Goal: Information Seeking & Learning: Find specific page/section

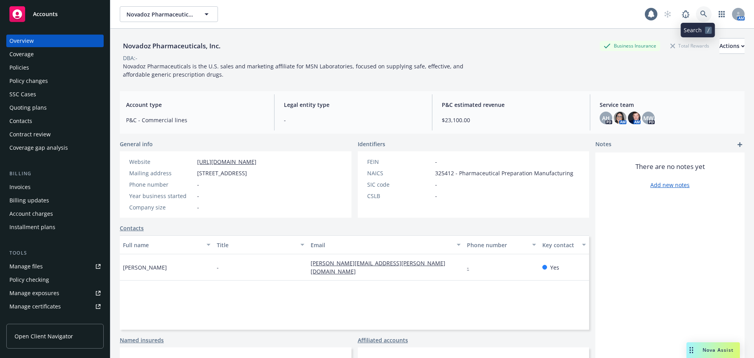
click at [701, 17] on icon at bounding box center [704, 14] width 7 height 7
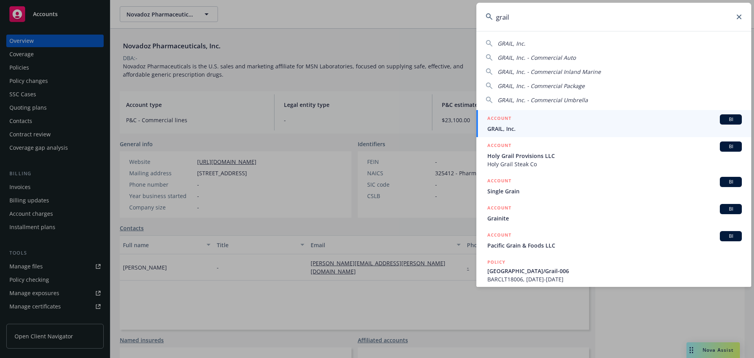
type input "grail"
click at [521, 121] on div "ACCOUNT BI" at bounding box center [615, 119] width 255 height 10
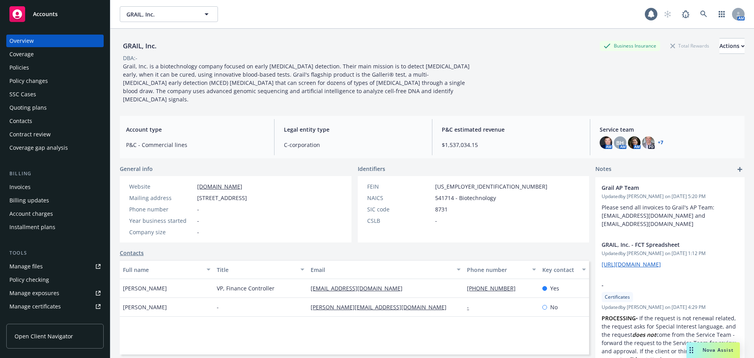
click at [42, 69] on div "Policies" at bounding box center [54, 67] width 91 height 13
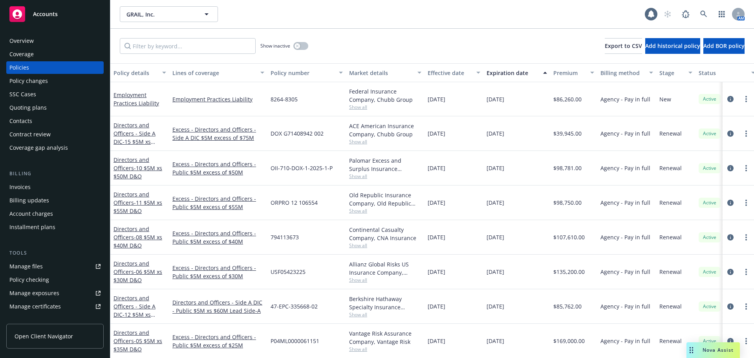
click at [23, 40] on div "Overview" at bounding box center [21, 41] width 24 height 13
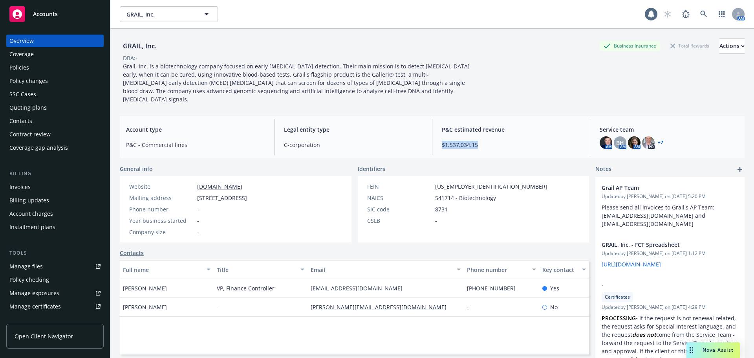
drag, startPoint x: 494, startPoint y: 136, endPoint x: 436, endPoint y: 134, distance: 58.2
click at [436, 134] on div "P&C estimated revenue $1,537,034.15" at bounding box center [511, 137] width 151 height 36
click at [701, 17] on icon at bounding box center [704, 14] width 7 height 7
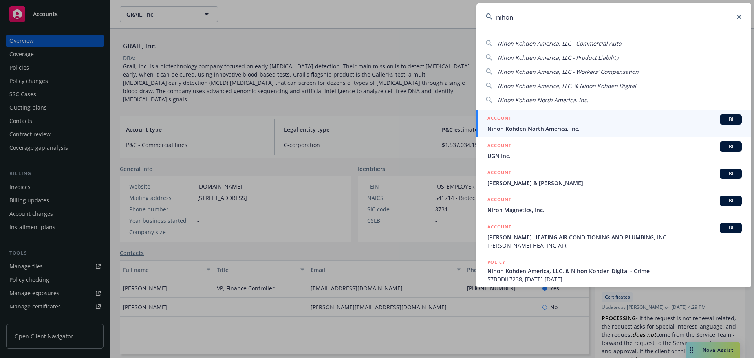
type input "nihon"
click at [567, 125] on span "Nihon Kohden North America, Inc." at bounding box center [615, 129] width 255 height 8
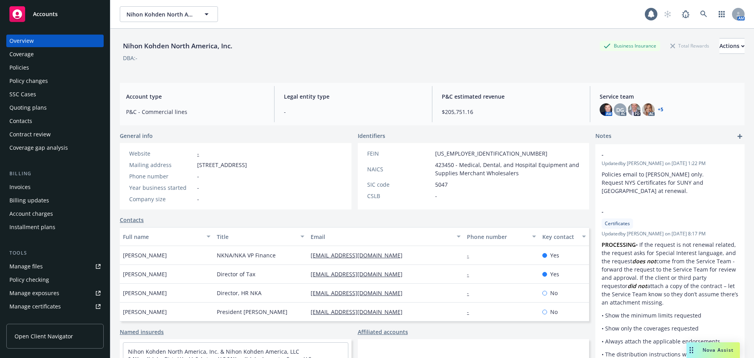
click at [24, 44] on div "Overview" at bounding box center [21, 41] width 24 height 13
